Goal: Task Accomplishment & Management: Manage account settings

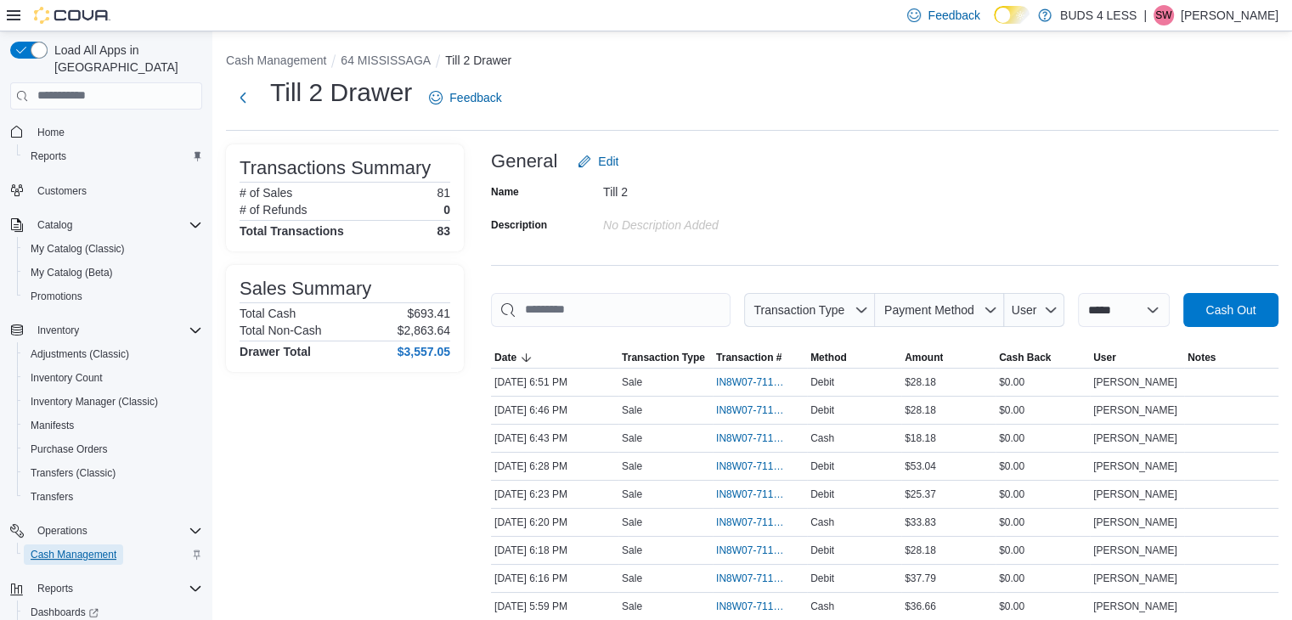
click at [105, 548] on span "Cash Management" at bounding box center [74, 555] width 86 height 14
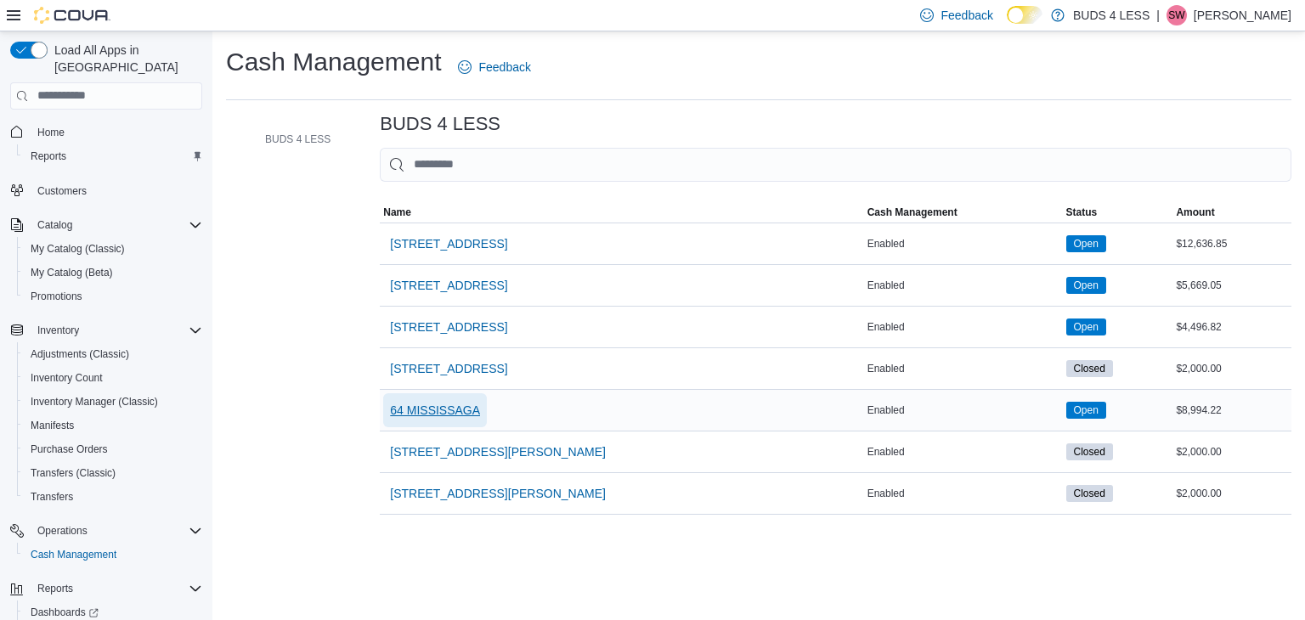
click at [455, 408] on span "64 MISSISSAGA" at bounding box center [435, 410] width 90 height 17
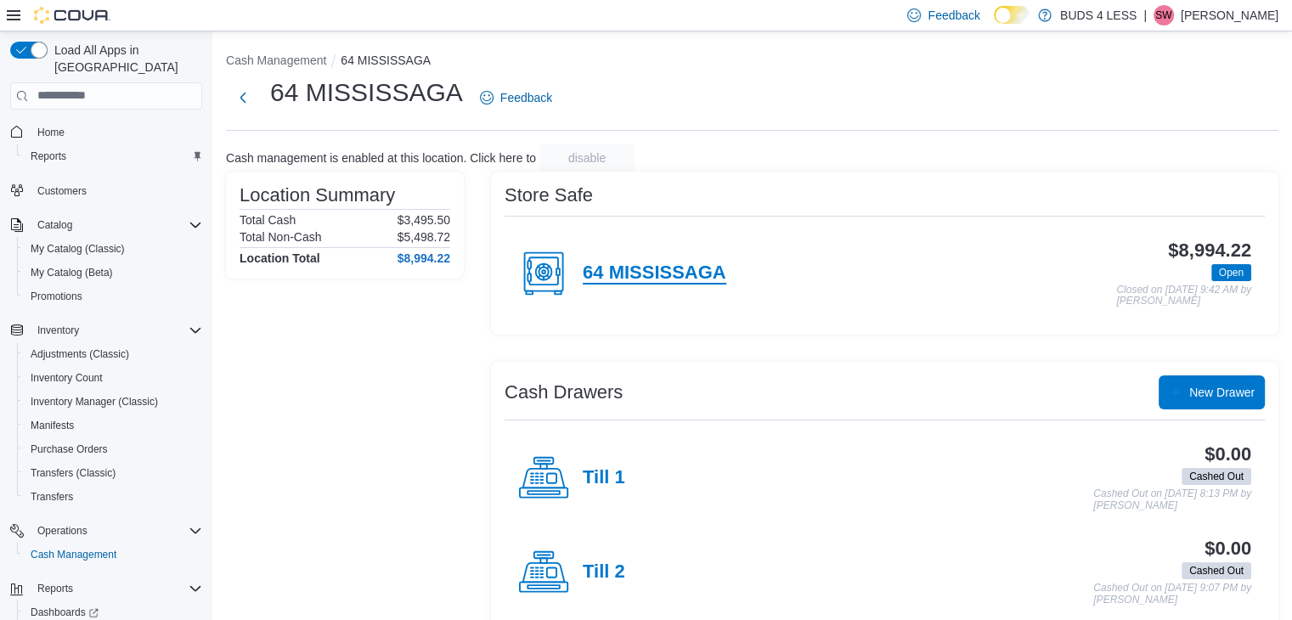
click at [636, 280] on h4 "64 MISSISSAGA" at bounding box center [655, 274] width 144 height 22
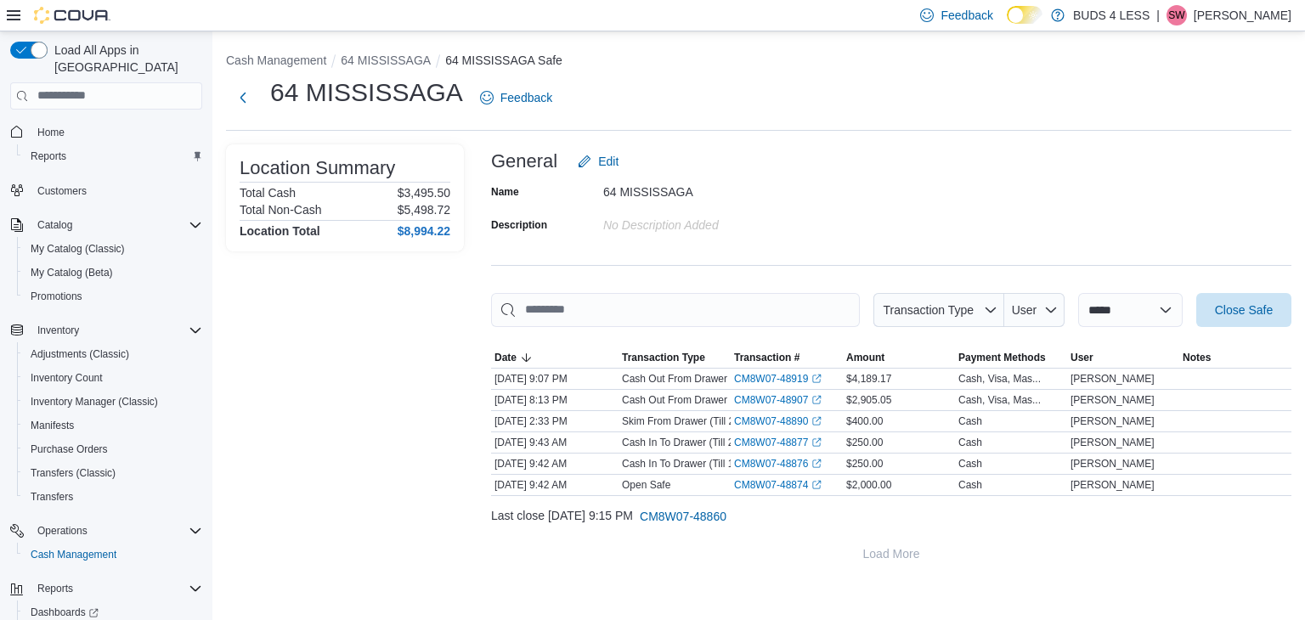
click at [1252, 8] on p "Silas Witort" at bounding box center [1243, 15] width 98 height 20
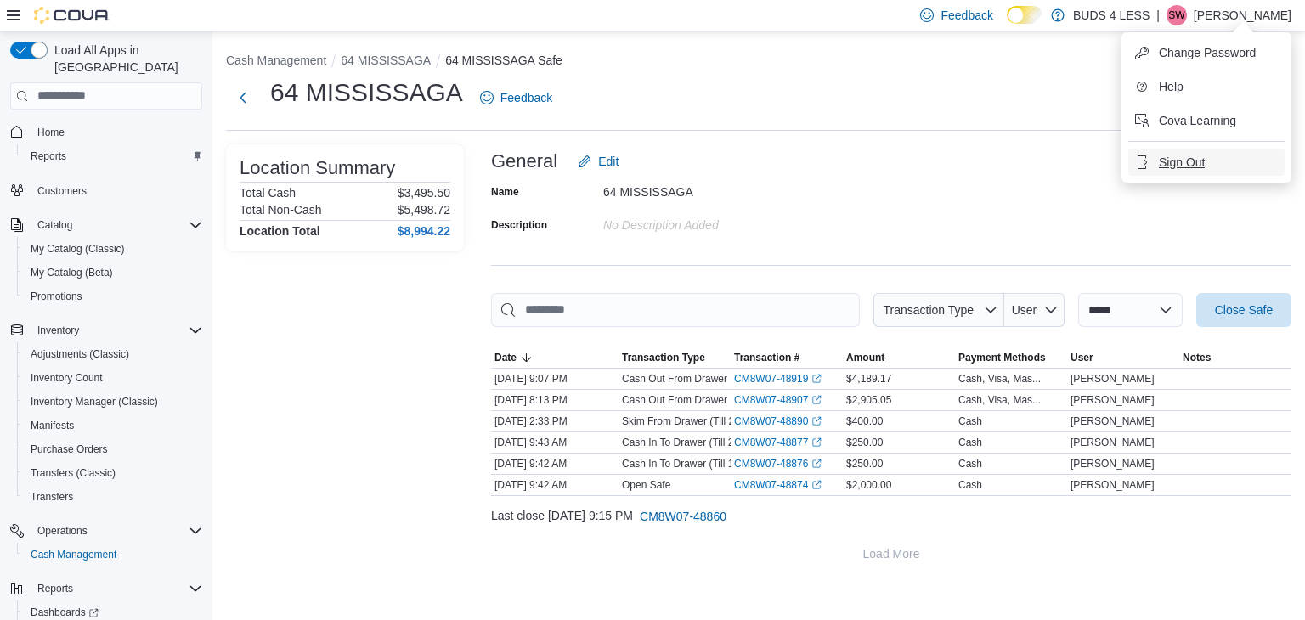
click at [1171, 157] on span "Sign Out" at bounding box center [1182, 162] width 46 height 17
